Goal: Check status

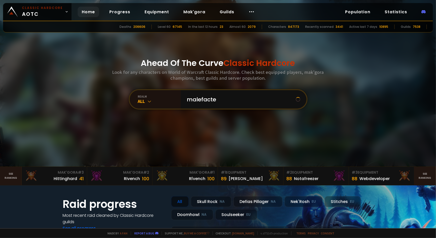
type input "malefactes"
click at [202, 107] on input "text" at bounding box center [242, 99] width 116 height 18
type input "malefactes"
click at [229, 101] on input "text" at bounding box center [242, 99] width 116 height 18
type input "rwreckless"
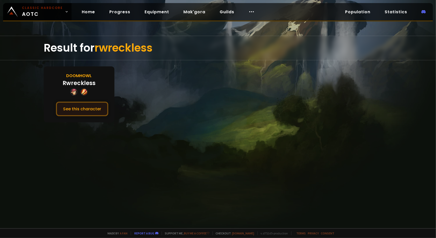
click at [88, 107] on button "See this character" at bounding box center [82, 109] width 52 height 15
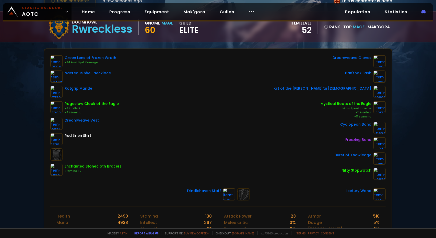
scroll to position [42, 0]
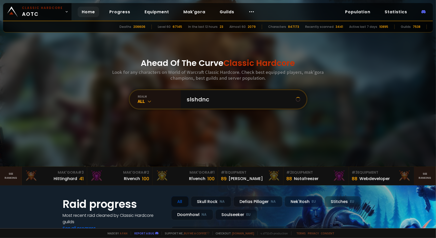
type input "slshdnce"
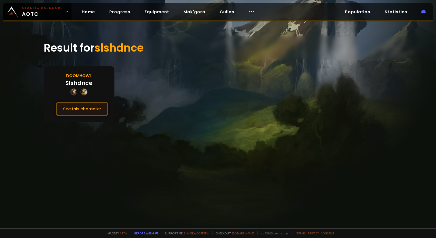
click at [97, 103] on button "See this character" at bounding box center [82, 109] width 52 height 15
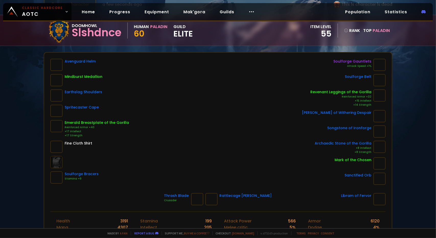
scroll to position [39, 0]
